Goal: Task Accomplishment & Management: Manage account settings

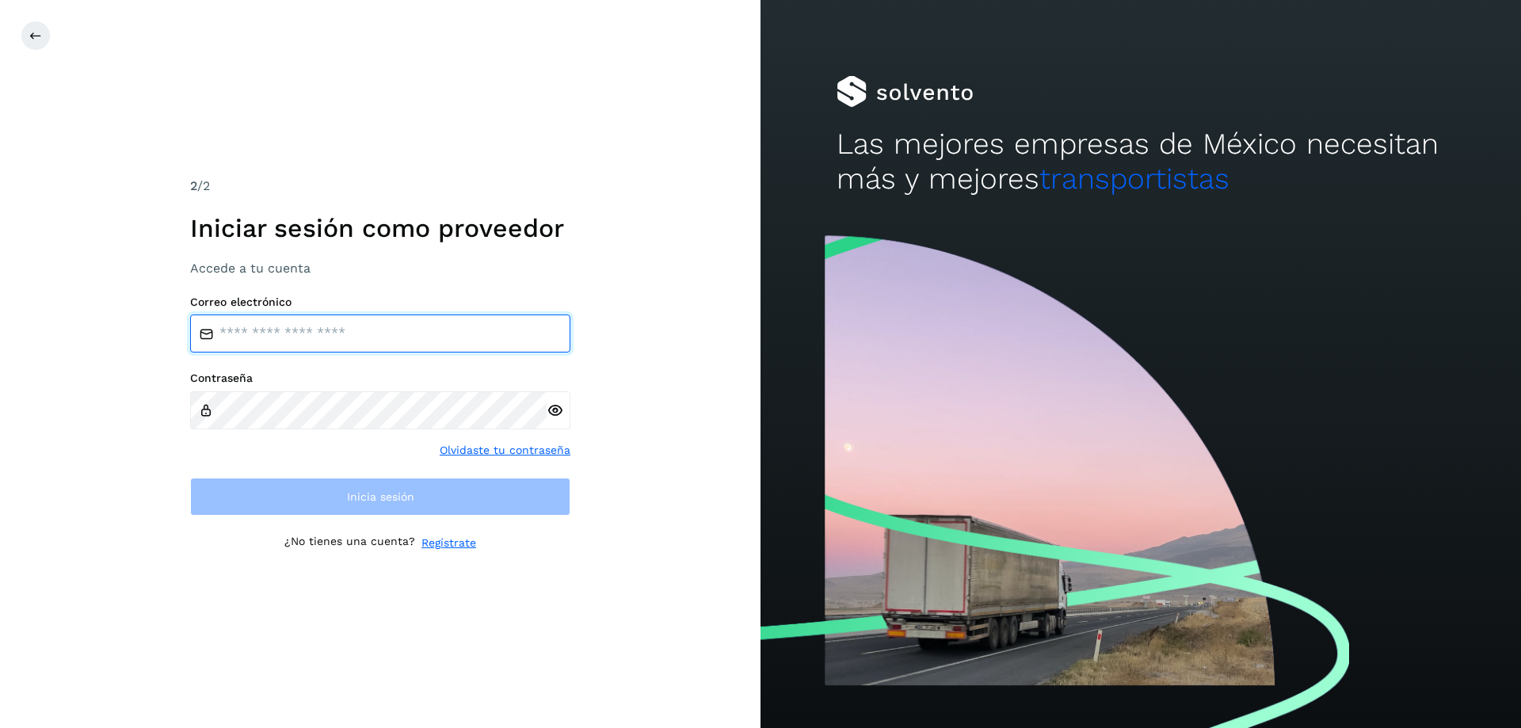
click at [357, 342] on input "email" at bounding box center [380, 334] width 380 height 38
type input "**********"
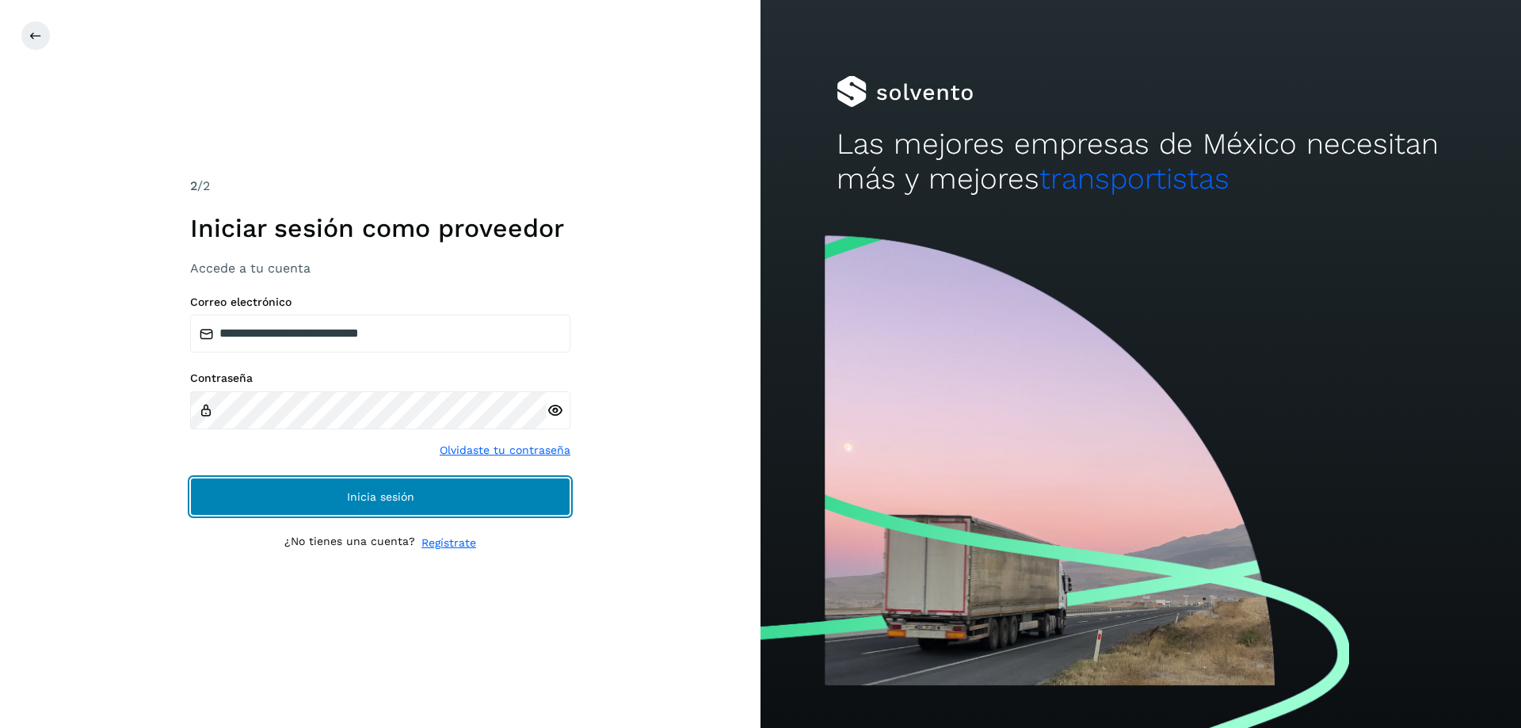
click at [456, 490] on button "Inicia sesión" at bounding box center [380, 497] width 380 height 38
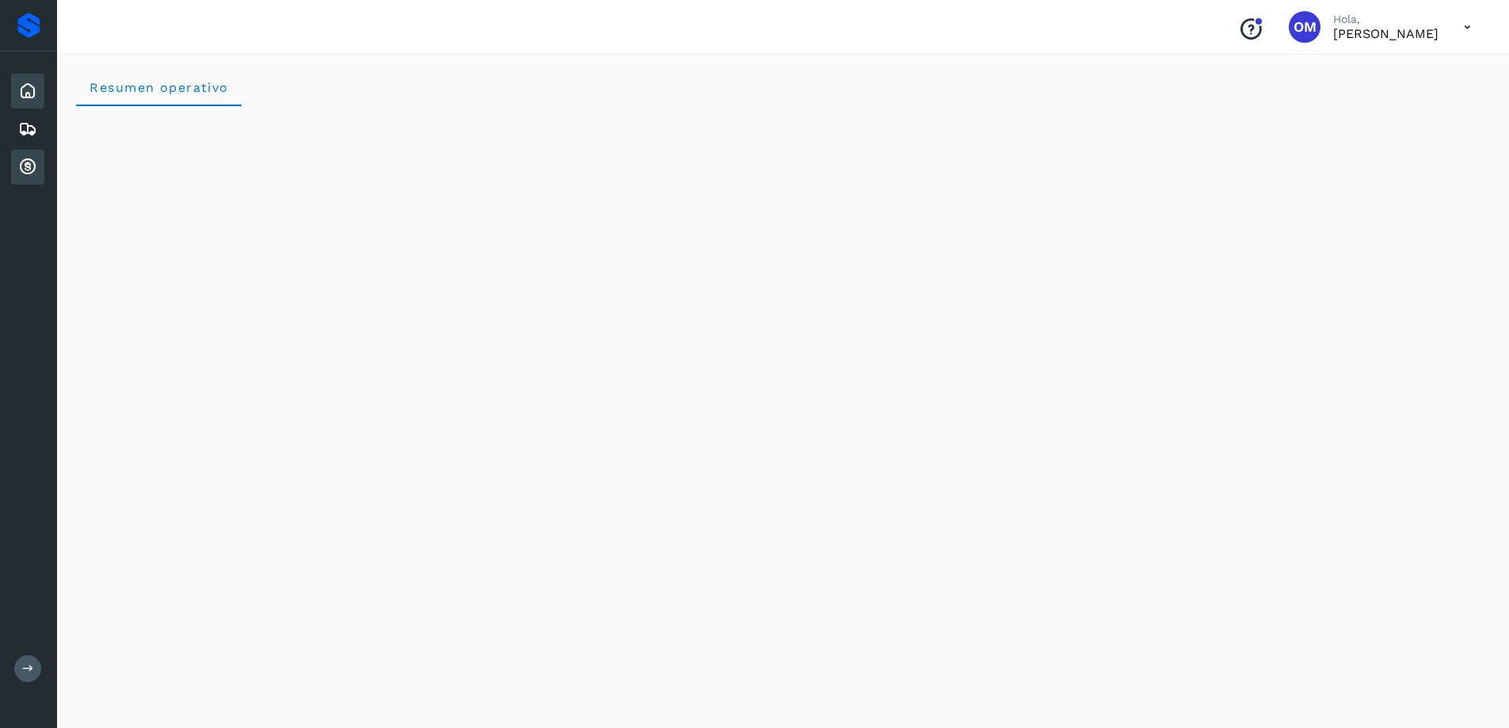
click at [26, 165] on icon at bounding box center [27, 167] width 19 height 19
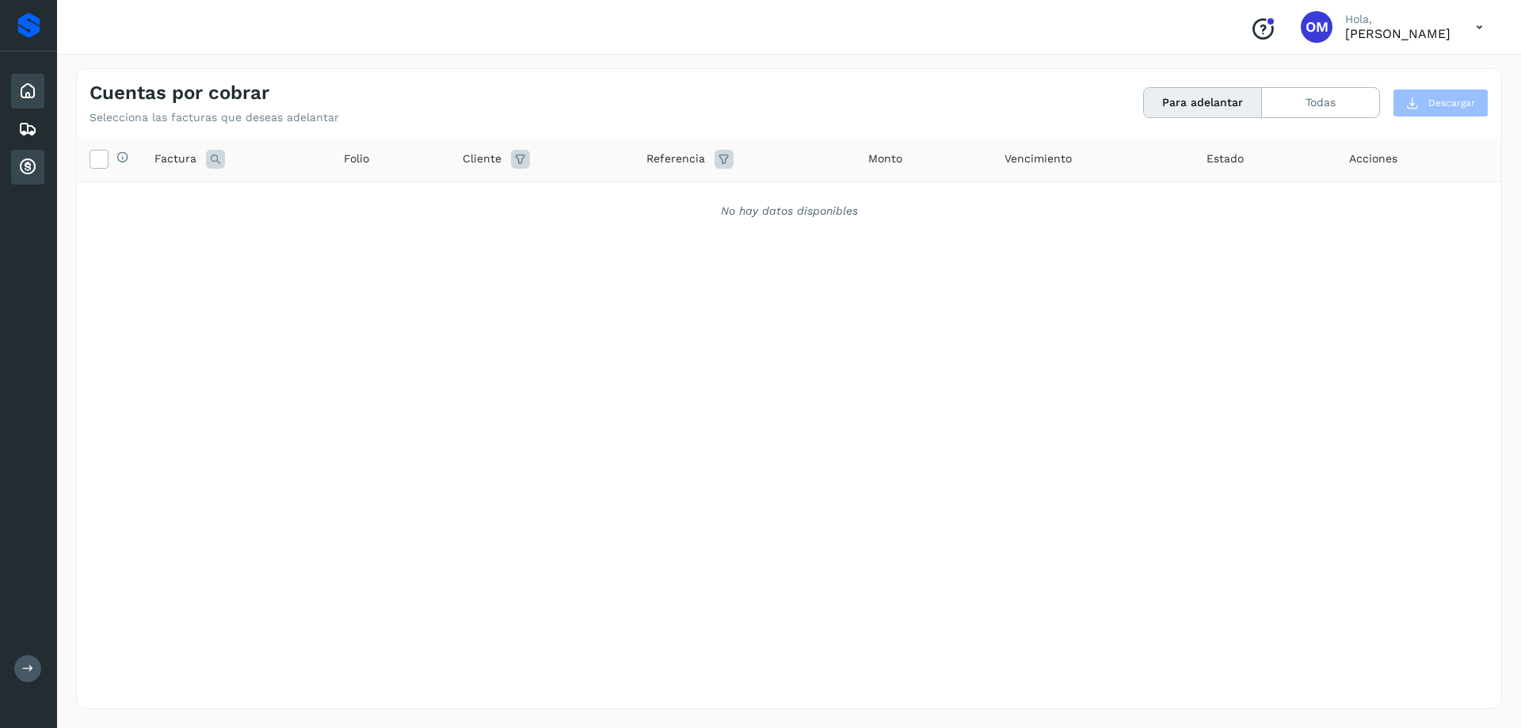
click at [25, 91] on icon at bounding box center [27, 91] width 19 height 19
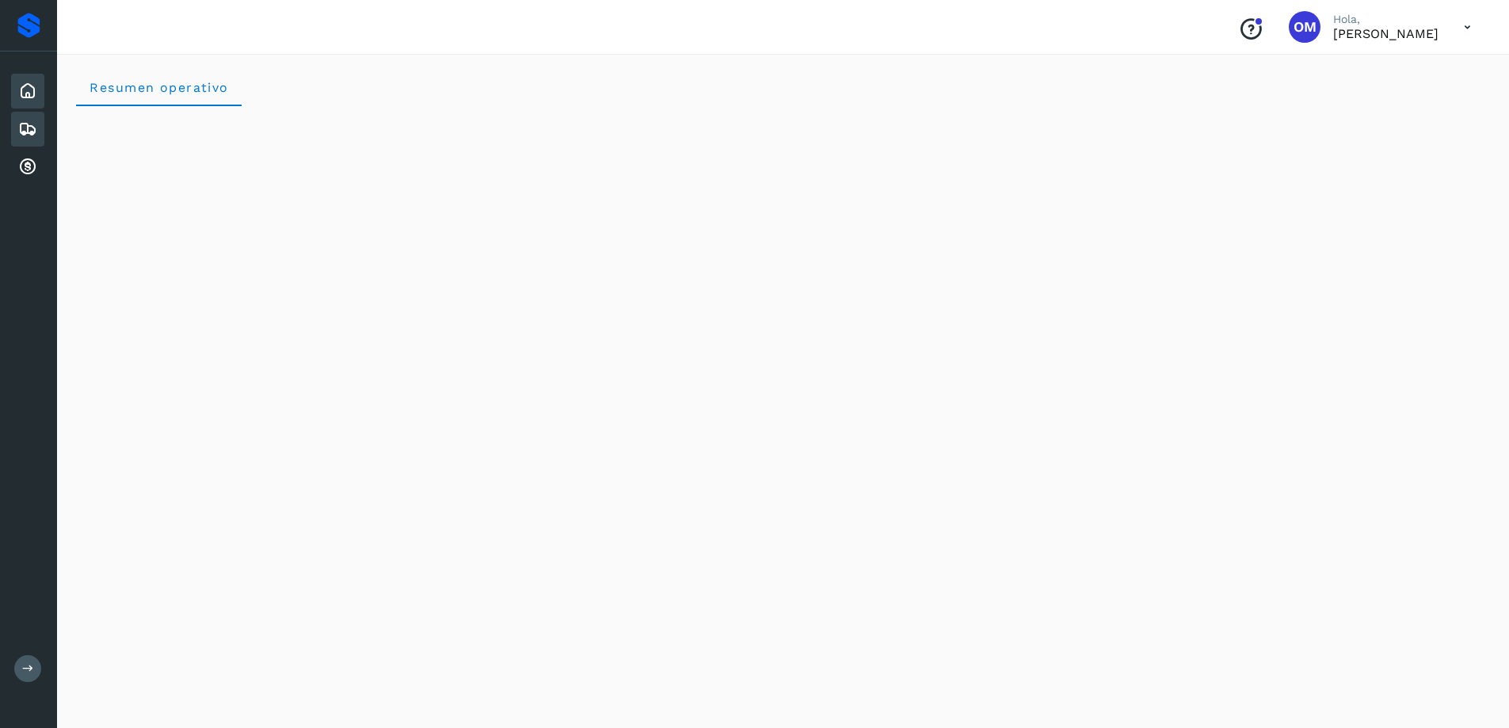
click at [39, 120] on div "Embarques" at bounding box center [27, 129] width 33 height 35
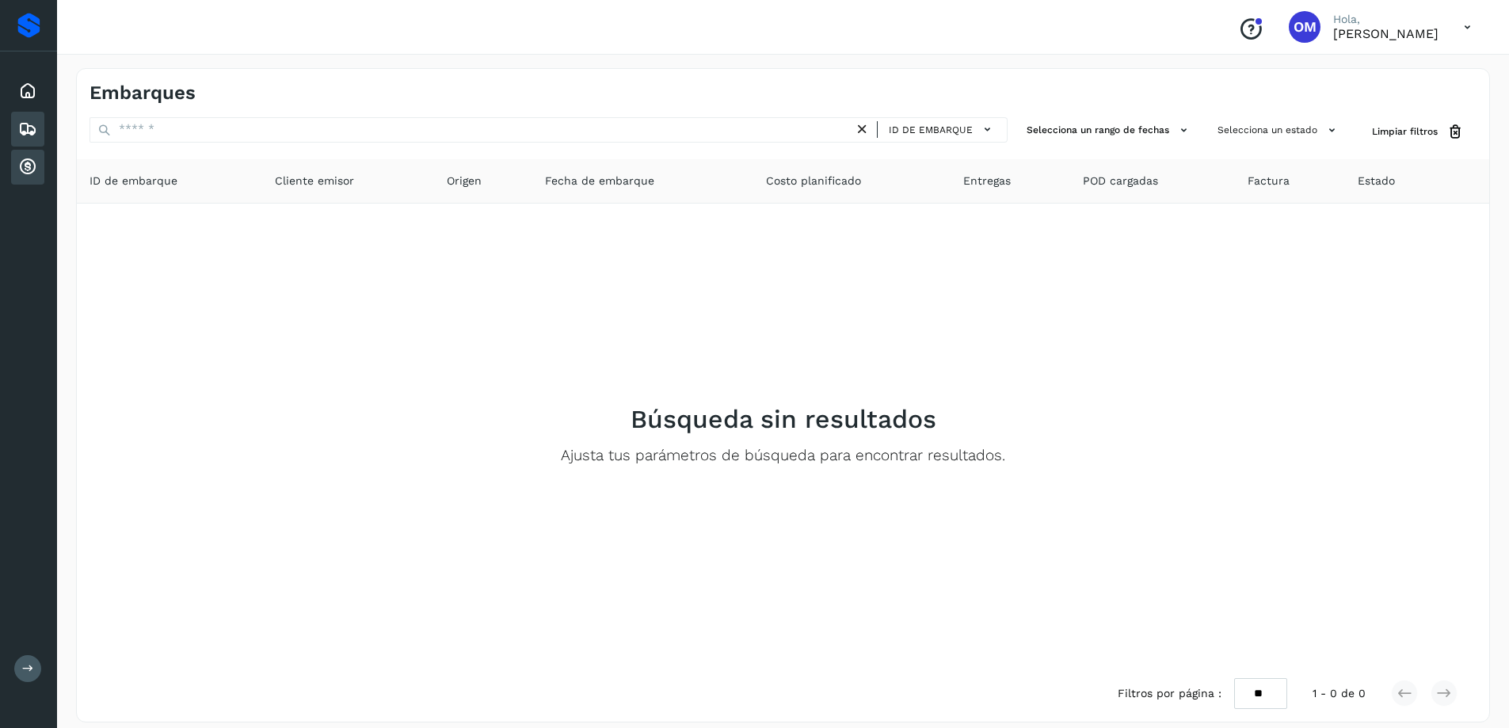
click at [25, 177] on div "Cuentas por cobrar" at bounding box center [27, 167] width 33 height 35
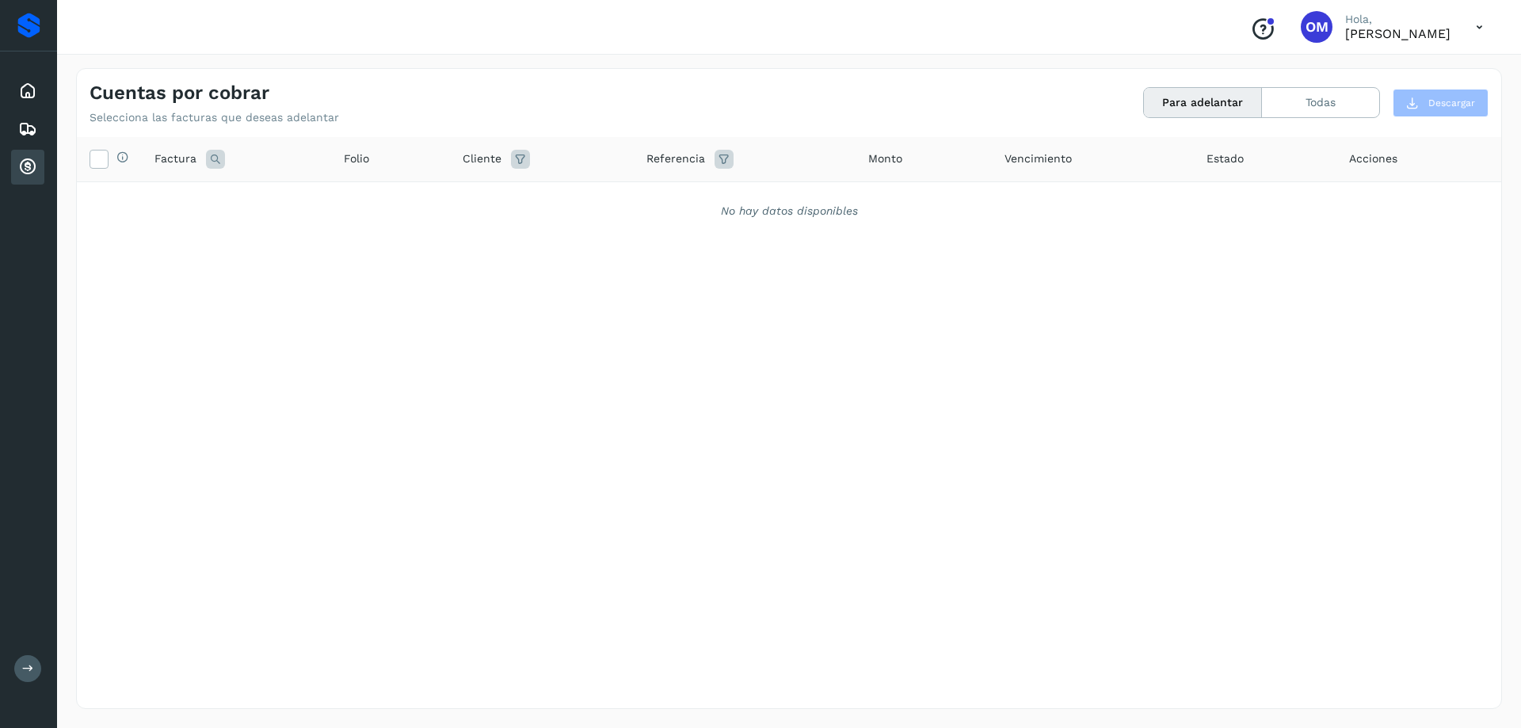
click at [1474, 29] on icon at bounding box center [1479, 27] width 32 height 32
click at [1355, 77] on div "Cerrar sesión" at bounding box center [1400, 71] width 189 height 30
